Goal: Task Accomplishment & Management: Use online tool/utility

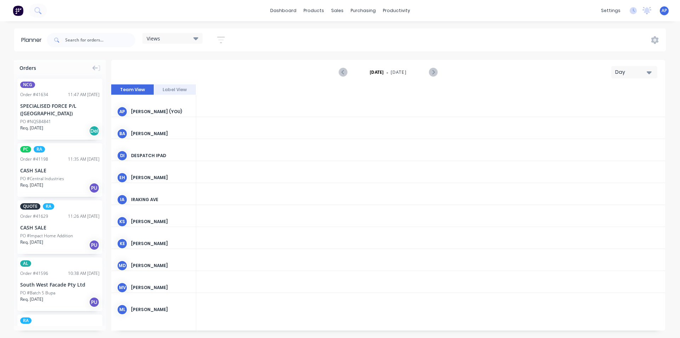
scroll to position [0, 1247]
click at [197, 40] on icon at bounding box center [195, 38] width 5 height 8
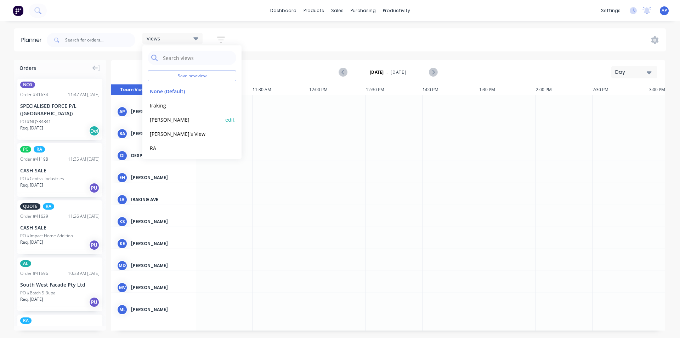
click at [182, 119] on button "[PERSON_NAME]" at bounding box center [185, 119] width 75 height 8
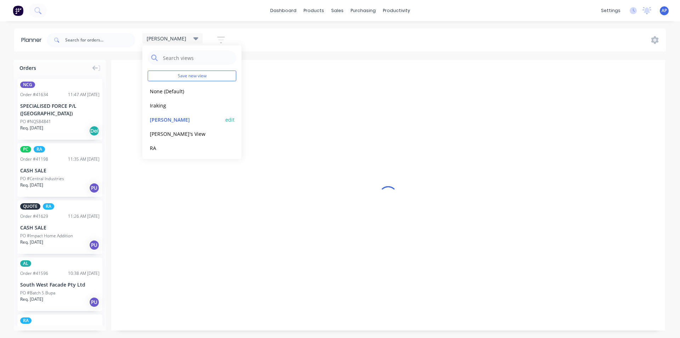
scroll to position [0, 0]
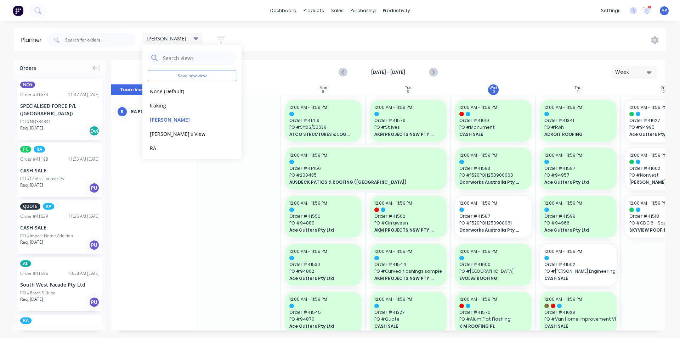
click at [261, 91] on div "Sun 7 Sunday, September 7, 2025" at bounding box center [238, 89] width 85 height 11
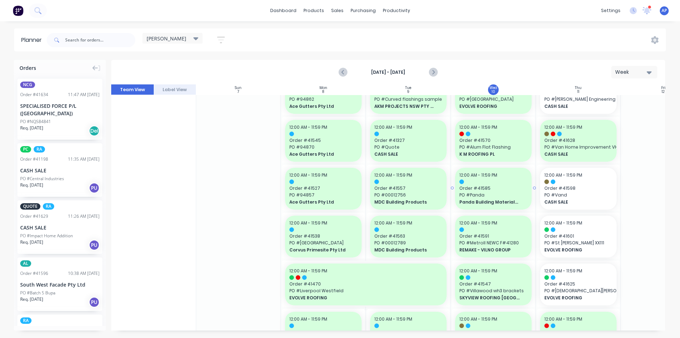
scroll to position [192, 0]
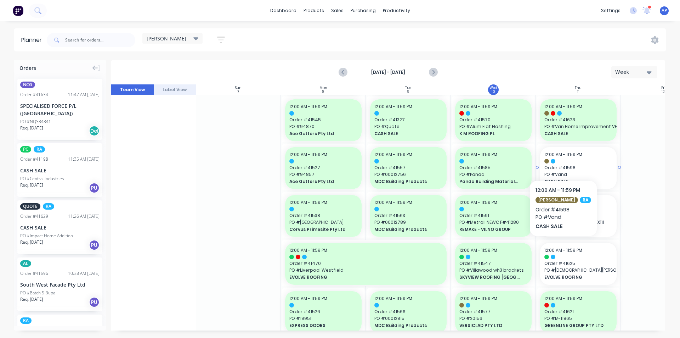
click at [558, 159] on div at bounding box center [578, 161] width 68 height 5
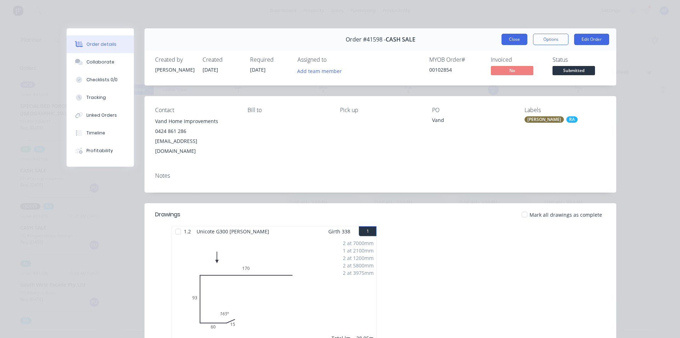
click at [511, 38] on button "Close" at bounding box center [515, 39] width 26 height 11
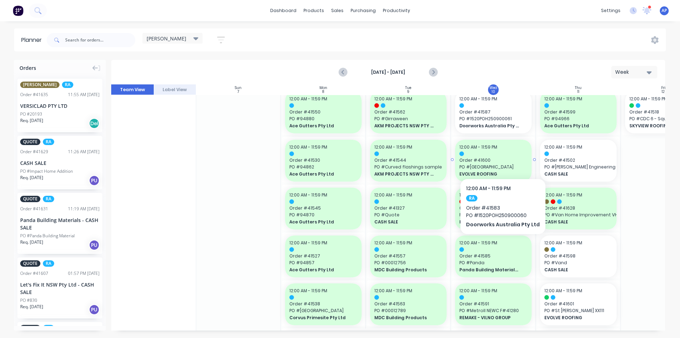
scroll to position [106, 0]
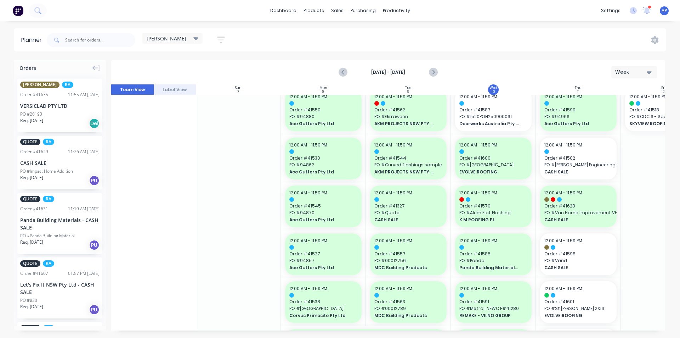
click at [469, 0] on div "dashboard products sales purchasing productivity dashboard products Product Cat…" at bounding box center [340, 10] width 680 height 21
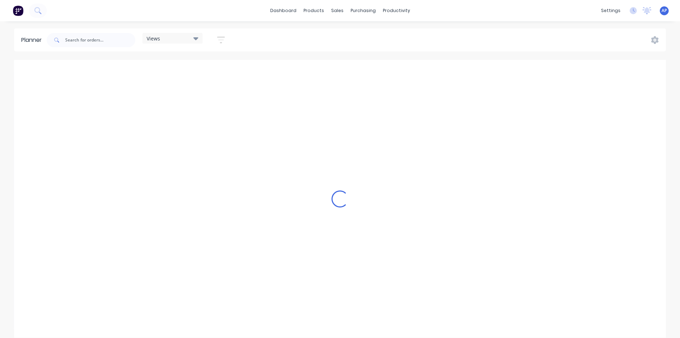
scroll to position [0, 1360]
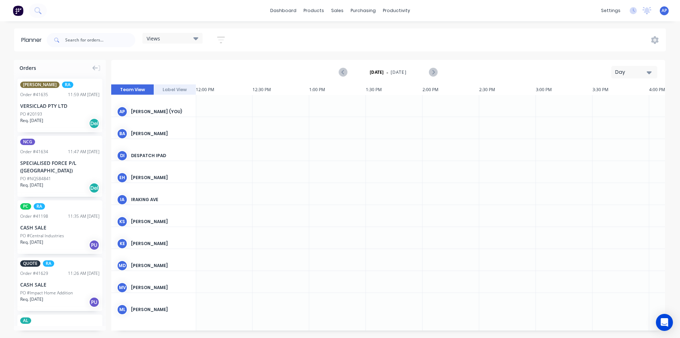
click at [194, 26] on div "dashboard products sales purchasing productivity dashboard products Product Cat…" at bounding box center [340, 169] width 680 height 338
click at [197, 32] on div "Views Save new view None (Default) edit Iraking edit kyle edit Michael's View e…" at bounding box center [138, 39] width 187 height 21
click at [197, 36] on icon at bounding box center [195, 38] width 5 height 8
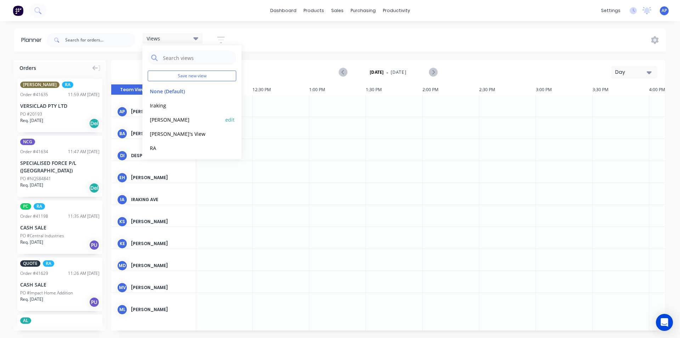
click at [168, 124] on div "kyle edit" at bounding box center [192, 119] width 89 height 14
click at [161, 119] on button "[PERSON_NAME]" at bounding box center [185, 119] width 75 height 8
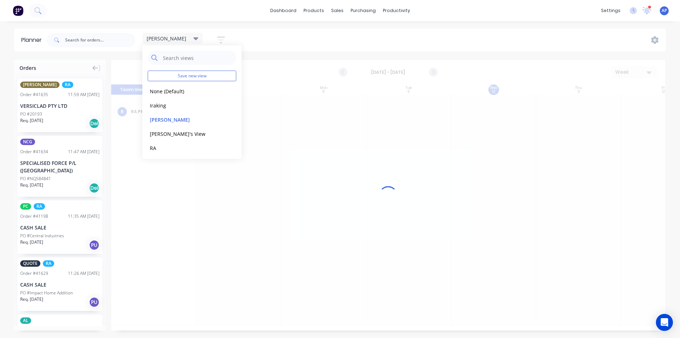
scroll to position [0, 0]
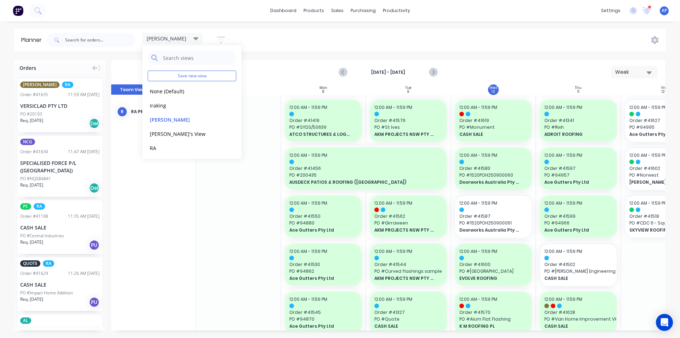
click at [378, 45] on div "kyle Save new view None (Default) edit Iraking edit kyle edit Michael's View ed…" at bounding box center [355, 39] width 621 height 21
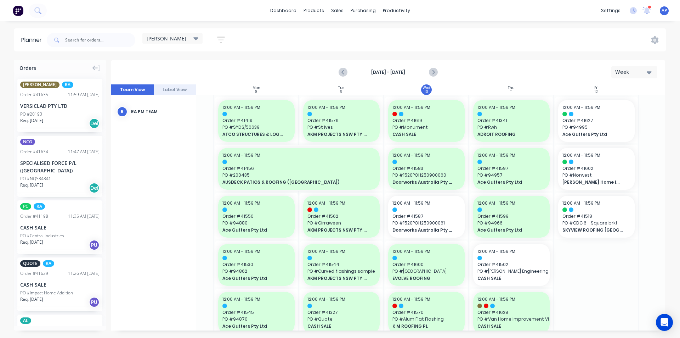
scroll to position [0, 91]
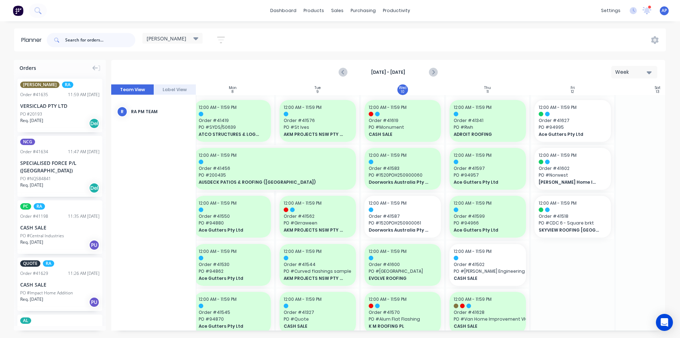
click at [111, 41] on input "text" at bounding box center [100, 40] width 70 height 14
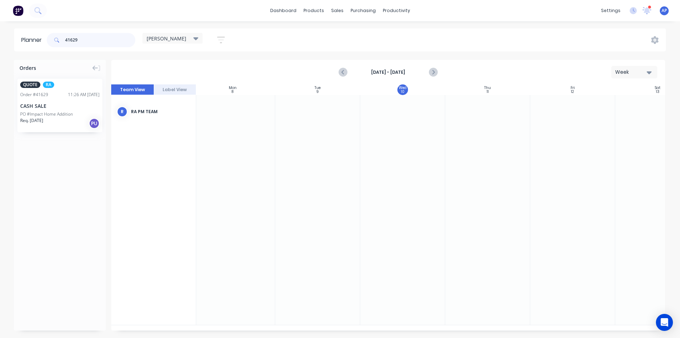
type input "41629"
drag, startPoint x: 61, startPoint y: 122, endPoint x: 477, endPoint y: 178, distance: 420.3
drag, startPoint x: 126, startPoint y: 39, endPoint x: 0, endPoint y: 5, distance: 130.3
click at [0, 15] on div "dashboard products sales purchasing productivity dashboard products Product Cat…" at bounding box center [340, 169] width 680 height 338
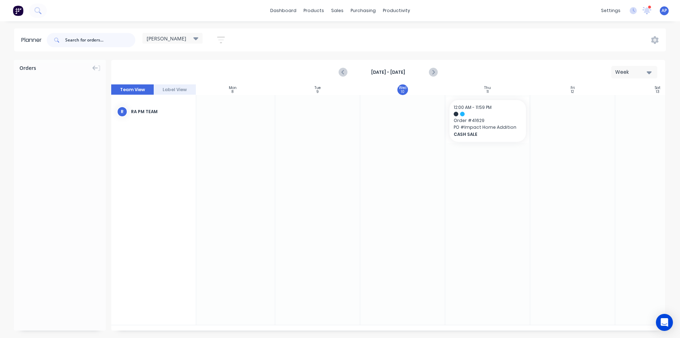
type input "\"
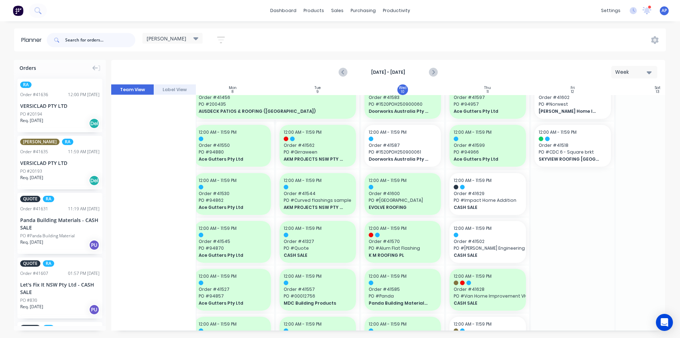
scroll to position [106, 91]
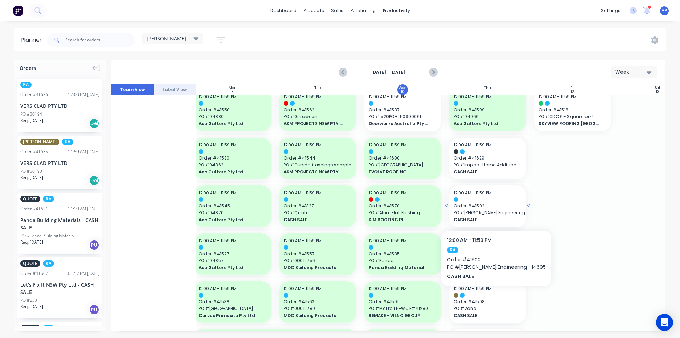
click at [474, 206] on span "Order # 41502" at bounding box center [488, 206] width 68 height 6
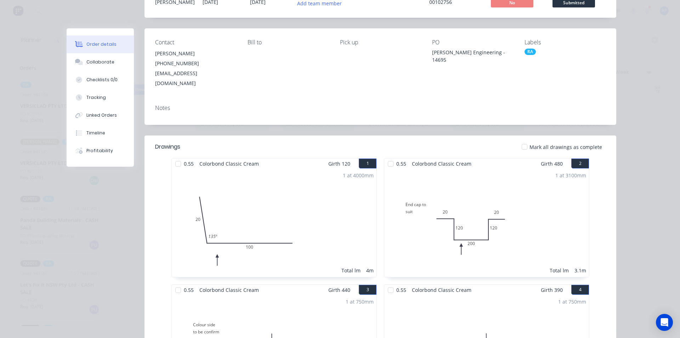
scroll to position [0, 0]
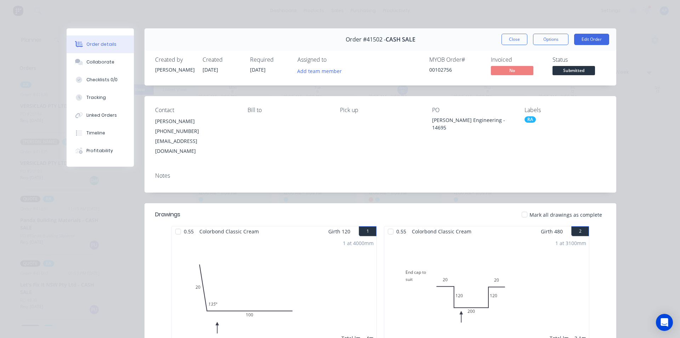
click at [511, 29] on div "Order #41502 - CASH SALE Close Options Edit Order" at bounding box center [381, 39] width 472 height 22
click at [511, 35] on button "Close" at bounding box center [515, 39] width 26 height 11
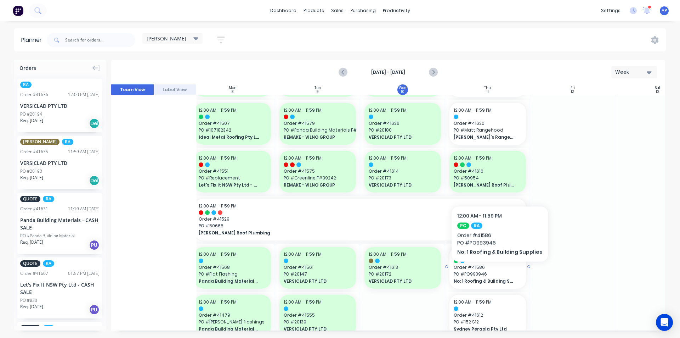
scroll to position [488, 91]
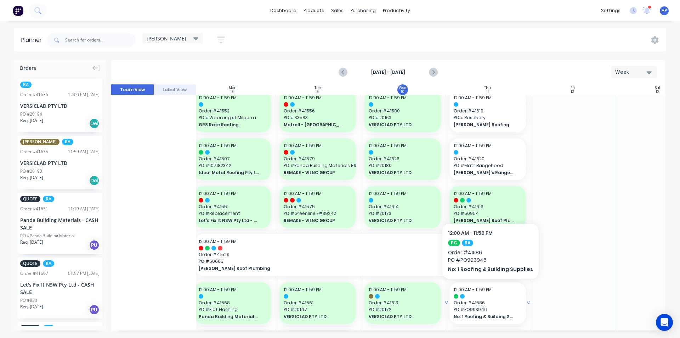
click at [494, 301] on span "Order # 41586" at bounding box center [488, 302] width 68 height 6
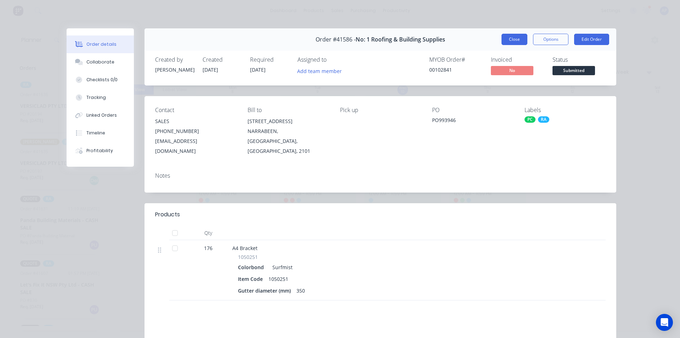
click at [515, 39] on button "Close" at bounding box center [515, 39] width 26 height 11
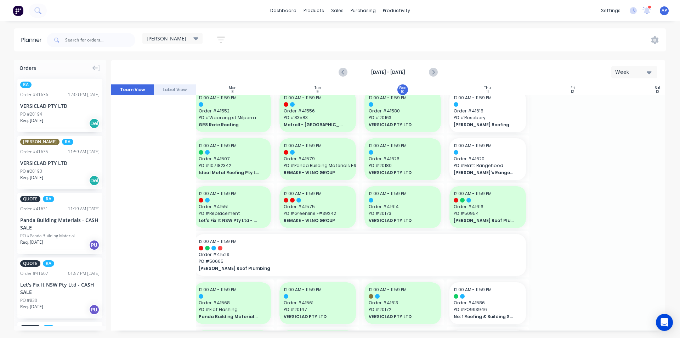
click at [592, 146] on div at bounding box center [572, 88] width 85 height 963
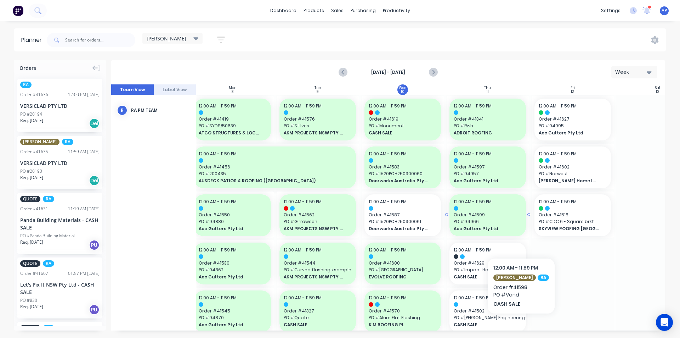
scroll to position [0, 91]
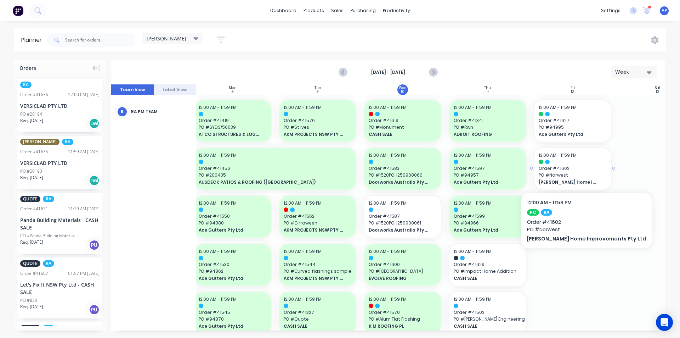
click at [558, 172] on span "PO # Norwest" at bounding box center [573, 175] width 68 height 6
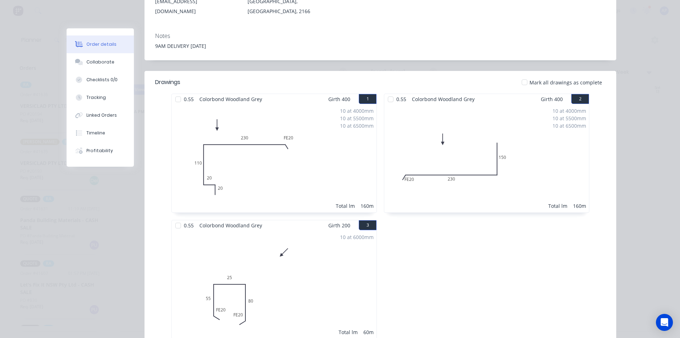
scroll to position [0, 0]
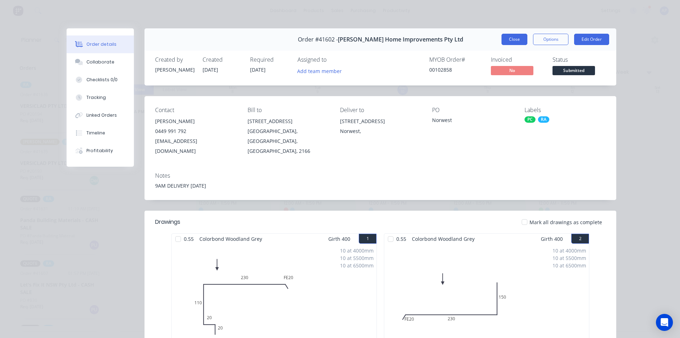
click at [503, 42] on button "Close" at bounding box center [515, 39] width 26 height 11
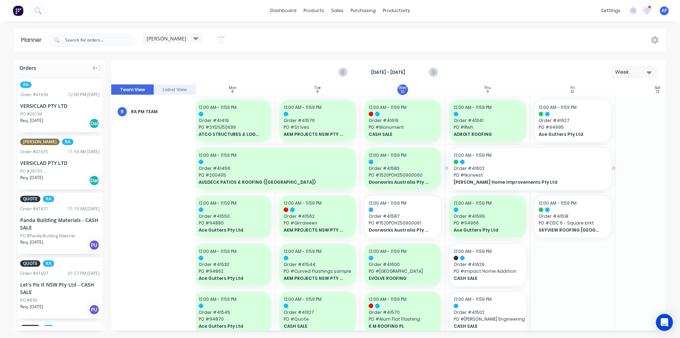
drag, startPoint x: 531, startPoint y: 168, endPoint x: 496, endPoint y: 173, distance: 35.4
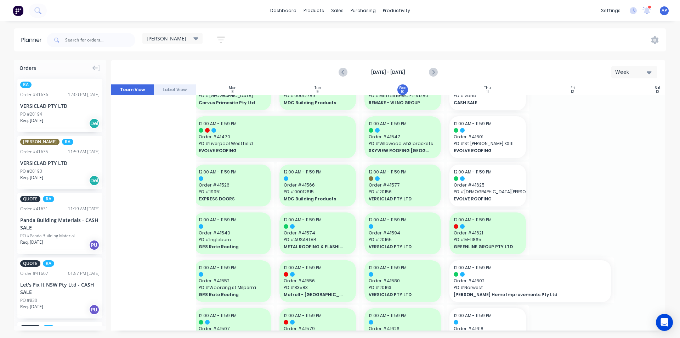
scroll to position [460, 91]
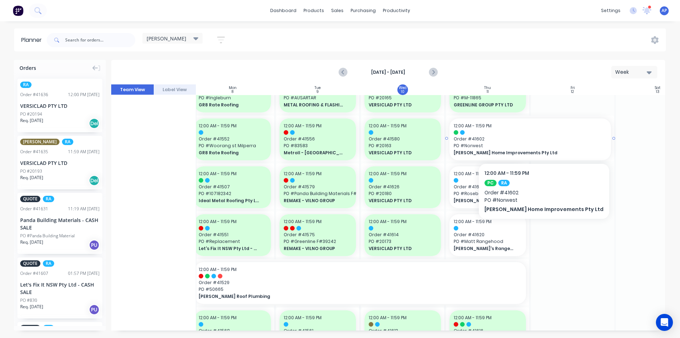
click at [559, 140] on span "Order # 41602" at bounding box center [530, 139] width 153 height 6
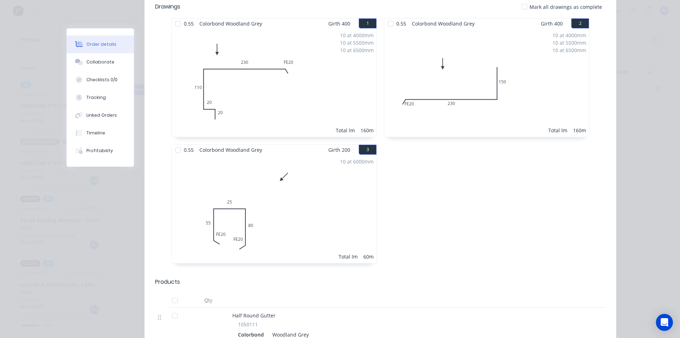
scroll to position [0, 0]
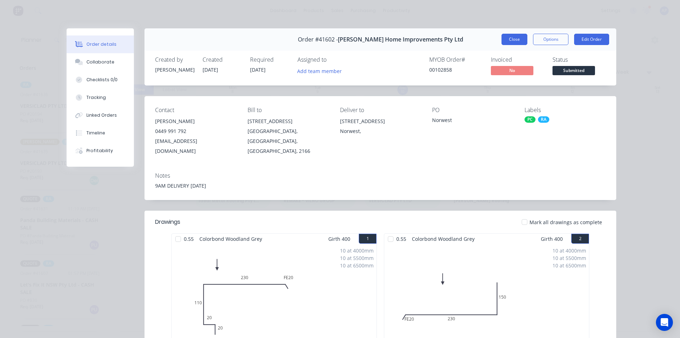
click at [507, 36] on button "Close" at bounding box center [515, 39] width 26 height 11
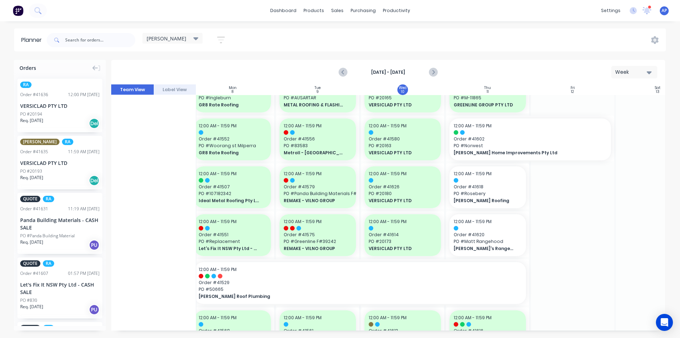
click at [610, 239] on div at bounding box center [572, 139] width 85 height 1011
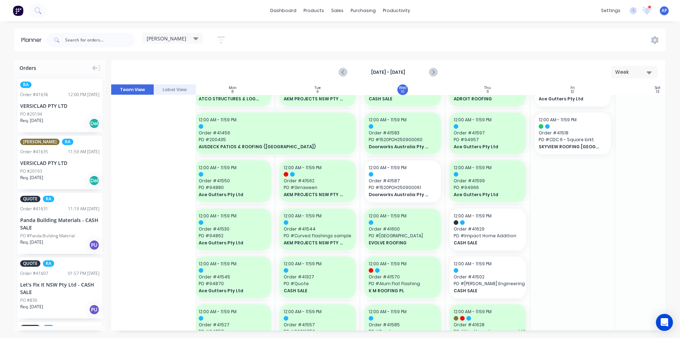
scroll to position [0, 91]
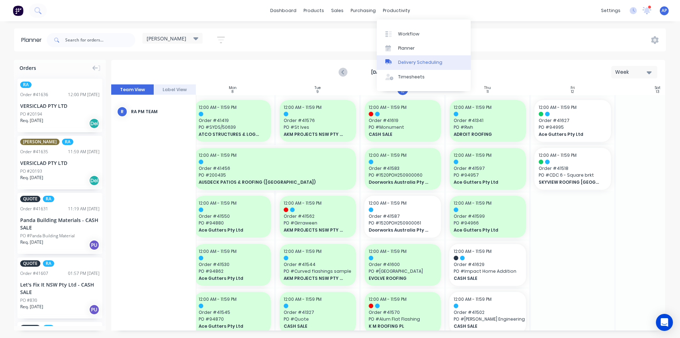
click at [416, 60] on div "Delivery Scheduling" at bounding box center [420, 62] width 44 height 6
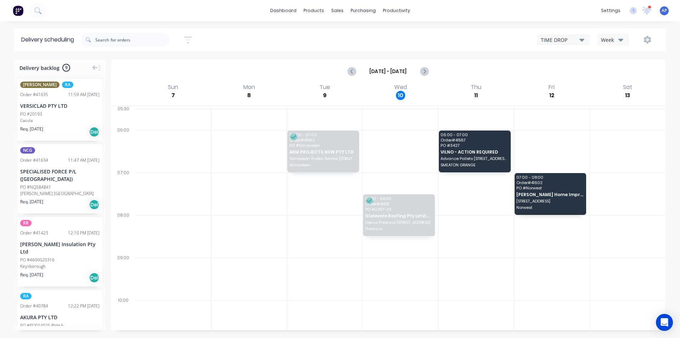
click at [614, 42] on div "Week" at bounding box center [611, 39] width 21 height 7
click at [613, 74] on div "Vehicle" at bounding box center [633, 73] width 70 height 14
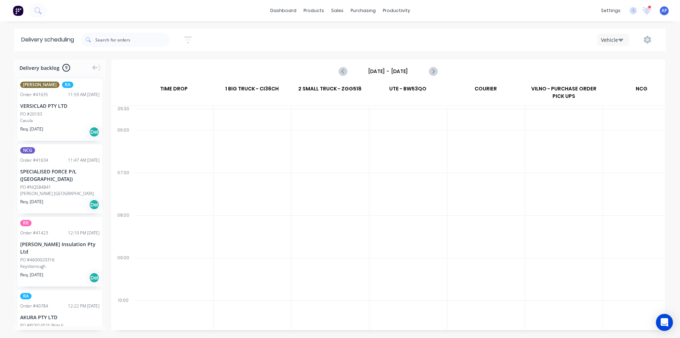
scroll to position [0, 0]
click at [430, 73] on icon "Next page" at bounding box center [433, 71] width 9 height 9
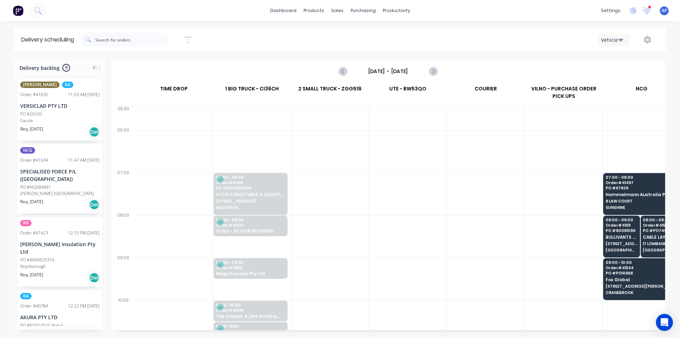
click at [395, 72] on input "Monday - 08/09/25" at bounding box center [388, 71] width 70 height 11
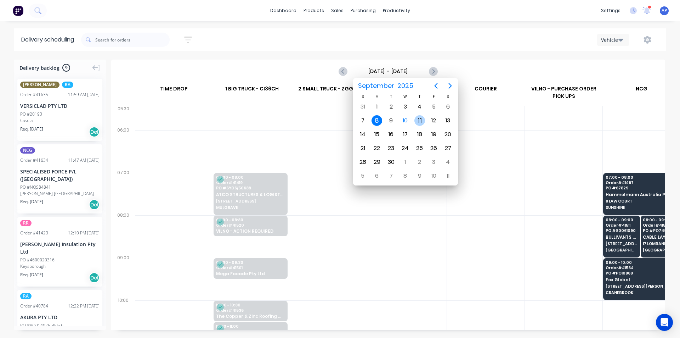
click at [418, 124] on div "11" at bounding box center [419, 120] width 11 height 11
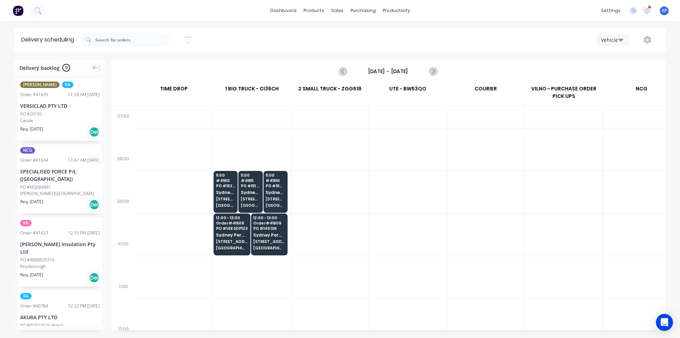
scroll to position [177, 0]
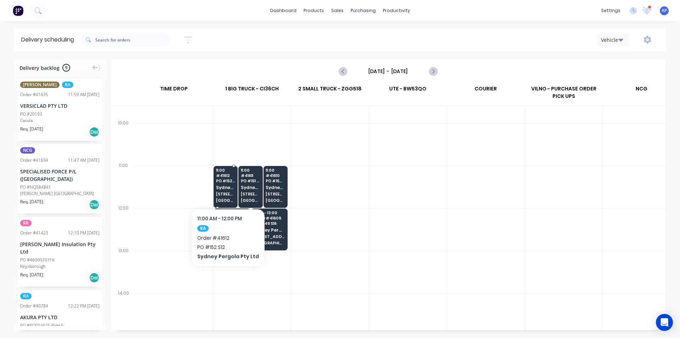
click at [230, 188] on span "Sydney Pergola Pty Ltd" at bounding box center [225, 187] width 19 height 5
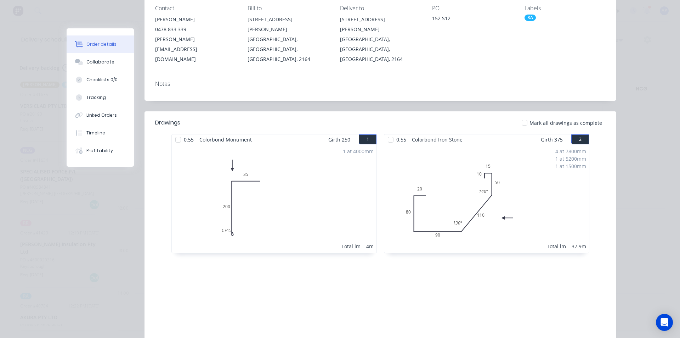
scroll to position [0, 0]
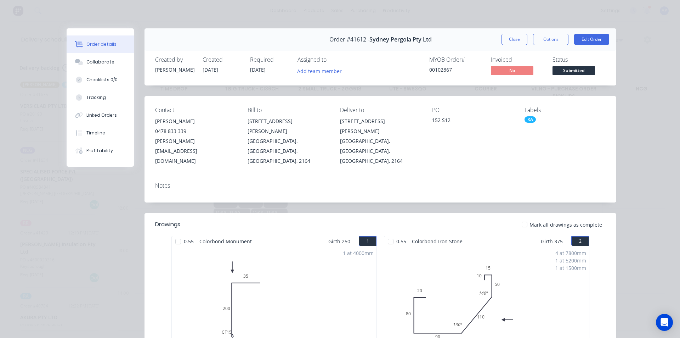
click at [512, 46] on div "Order #41612 - Sydney Pergola Pty Ltd Close Options Edit Order" at bounding box center [381, 39] width 472 height 22
click at [512, 40] on button "Close" at bounding box center [515, 39] width 26 height 11
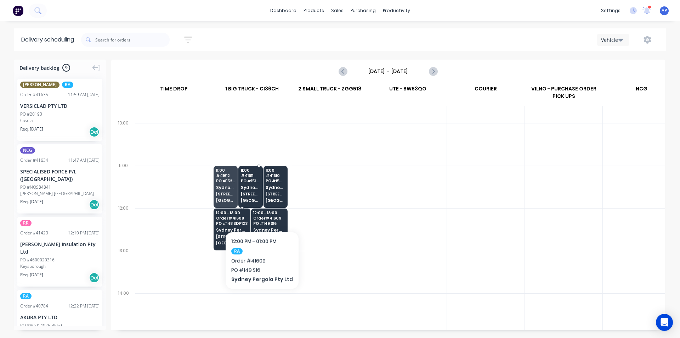
click at [260, 200] on span "WETHERILL PARK" at bounding box center [250, 200] width 19 height 4
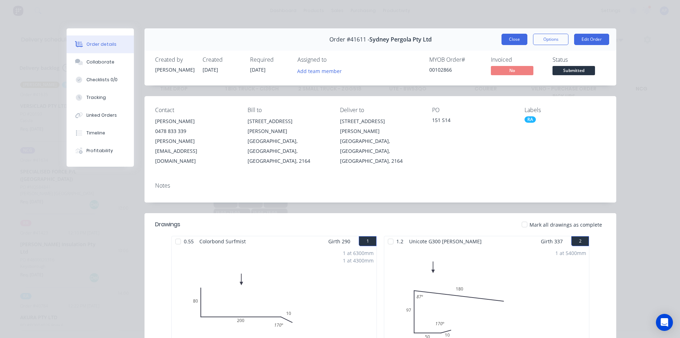
click at [507, 41] on button "Close" at bounding box center [515, 39] width 26 height 11
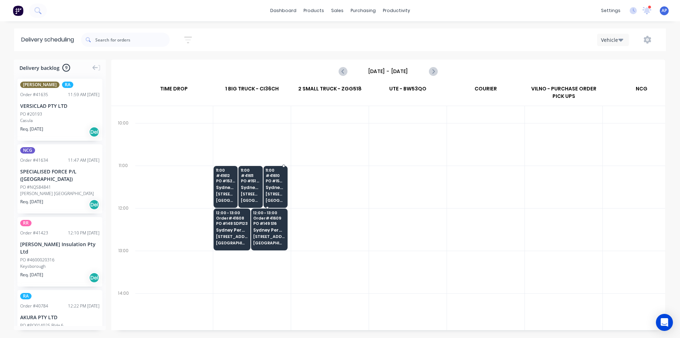
click at [278, 185] on span "Sydney Pergola Pty Ltd" at bounding box center [275, 187] width 19 height 5
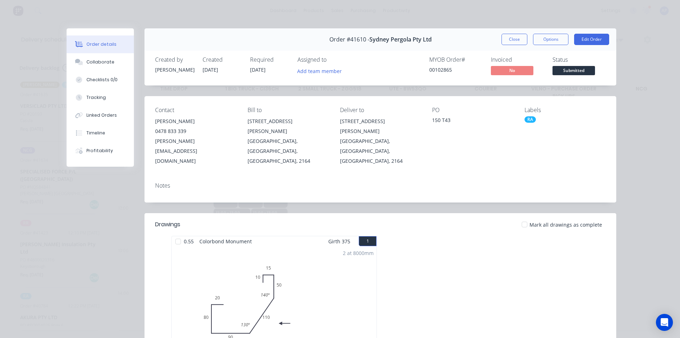
click at [509, 27] on div "Order details Collaborate Checklists 0/0 Tracking Linked Orders Timeline Profit…" at bounding box center [340, 169] width 680 height 338
click at [509, 35] on button "Close" at bounding box center [515, 39] width 26 height 11
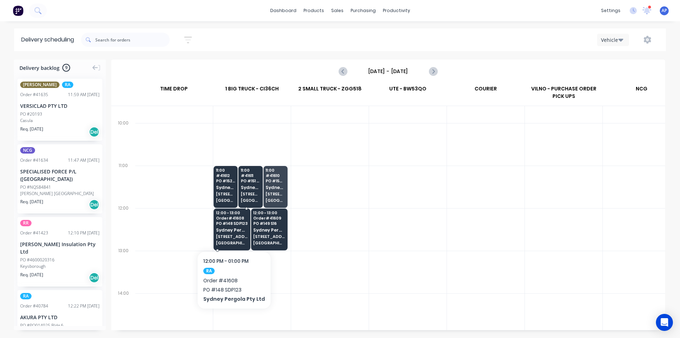
click at [219, 221] on span "PO # 148 SDP123" at bounding box center [232, 223] width 32 height 4
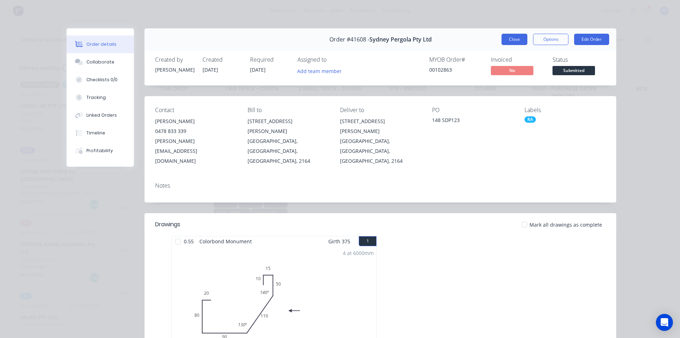
click at [512, 41] on button "Close" at bounding box center [515, 39] width 26 height 11
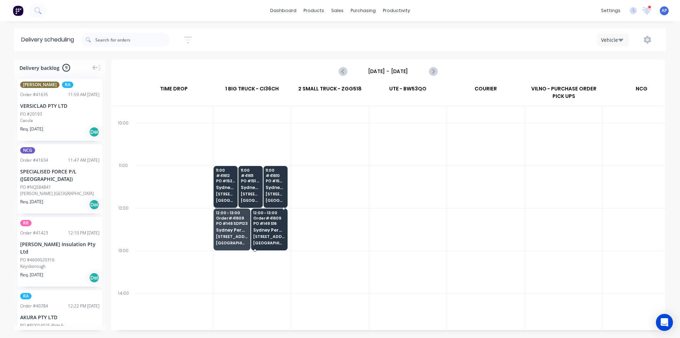
click at [264, 226] on div "12:00 - 13:00 Order # 41609 PO # 149 S16 Sydney Pergola Pty Ltd 5/132-136 Newto…" at bounding box center [269, 228] width 36 height 40
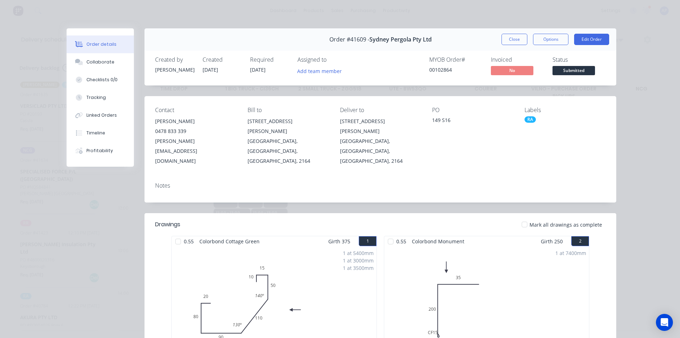
click at [494, 57] on div "Invoiced" at bounding box center [517, 59] width 53 height 7
click at [507, 38] on button "Close" at bounding box center [515, 39] width 26 height 11
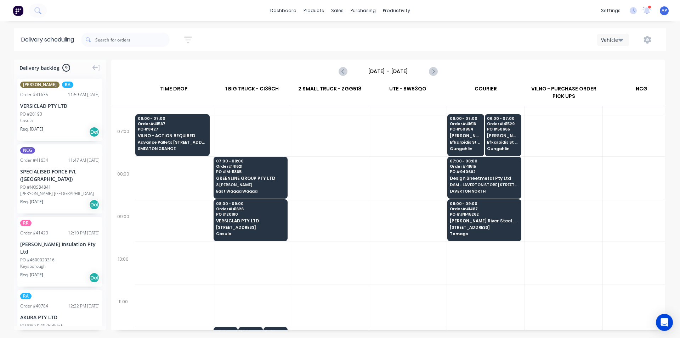
scroll to position [0, 0]
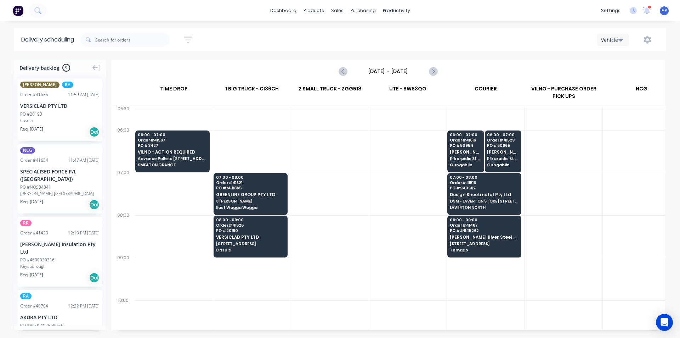
click at [375, 225] on div at bounding box center [408, 236] width 78 height 43
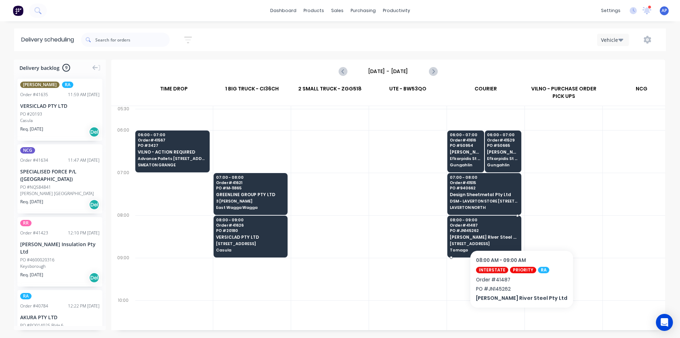
click at [510, 228] on span "PO # JN145262" at bounding box center [484, 230] width 69 height 4
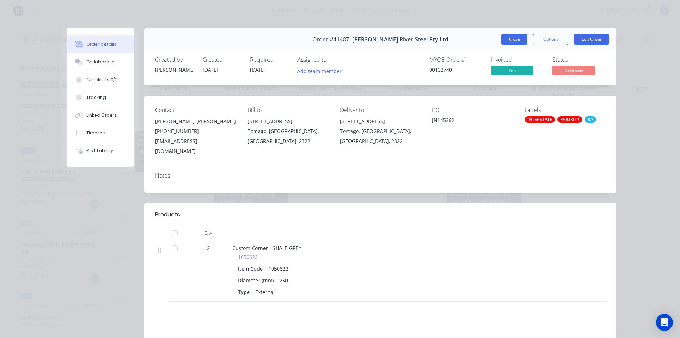
click at [516, 39] on button "Close" at bounding box center [515, 39] width 26 height 11
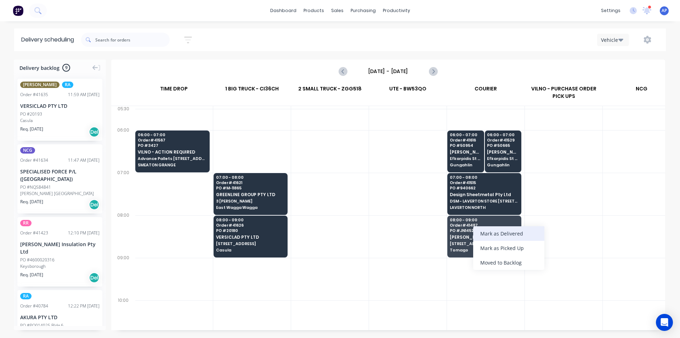
click at [508, 237] on div "Mark as Delivered" at bounding box center [508, 233] width 71 height 15
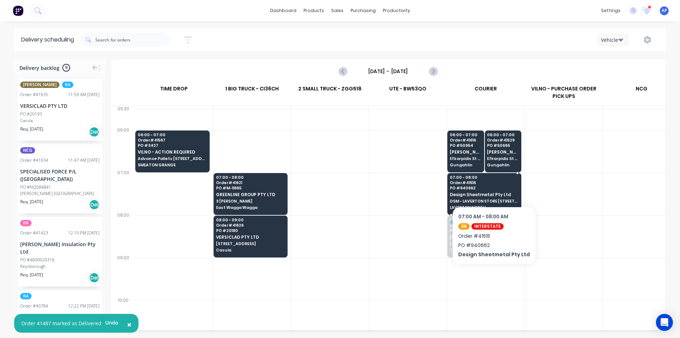
click at [492, 185] on div "07:00 - 08:00 Order # 41515 PO # 940662 Design Sheetmetal Pty Ltd DSM - LAVERTO…" at bounding box center [484, 193] width 73 height 40
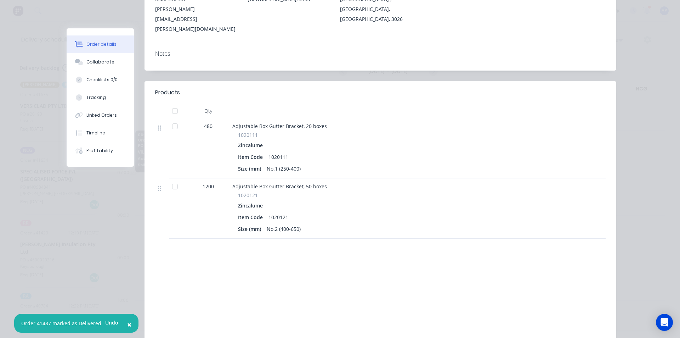
scroll to position [0, 0]
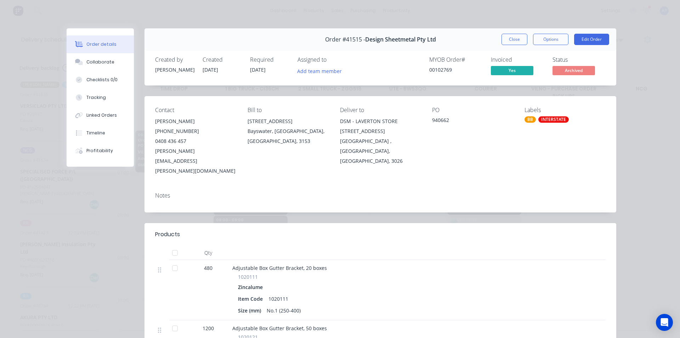
click at [515, 27] on div "Order details Collaborate Checklists 0/0 Tracking Linked Orders Timeline Profit…" at bounding box center [340, 169] width 680 height 338
click at [513, 34] on button "Close" at bounding box center [515, 39] width 26 height 11
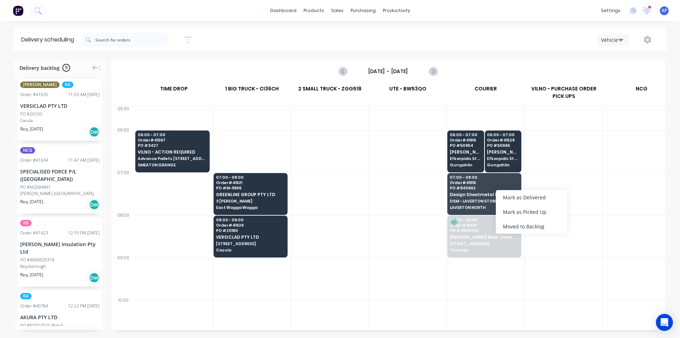
click at [522, 202] on div "Mark as Delivered" at bounding box center [531, 197] width 71 height 15
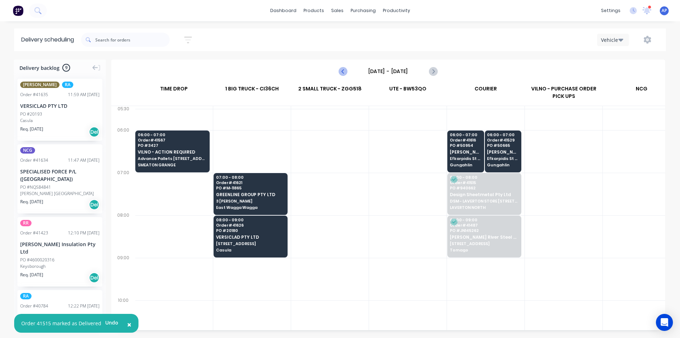
click at [344, 69] on icon "Previous page" at bounding box center [343, 71] width 9 height 9
type input "Wednesday - 10/09/25"
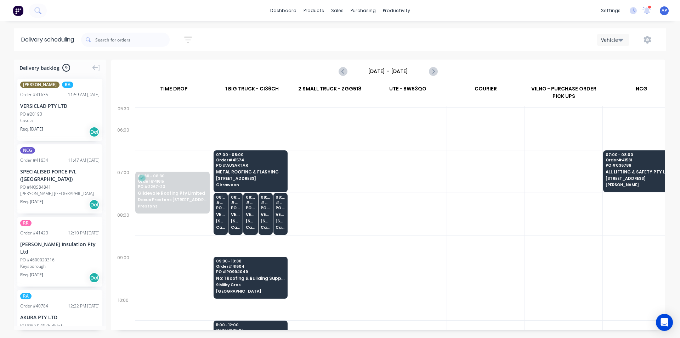
scroll to position [0, 0]
